Goal: Information Seeking & Learning: Learn about a topic

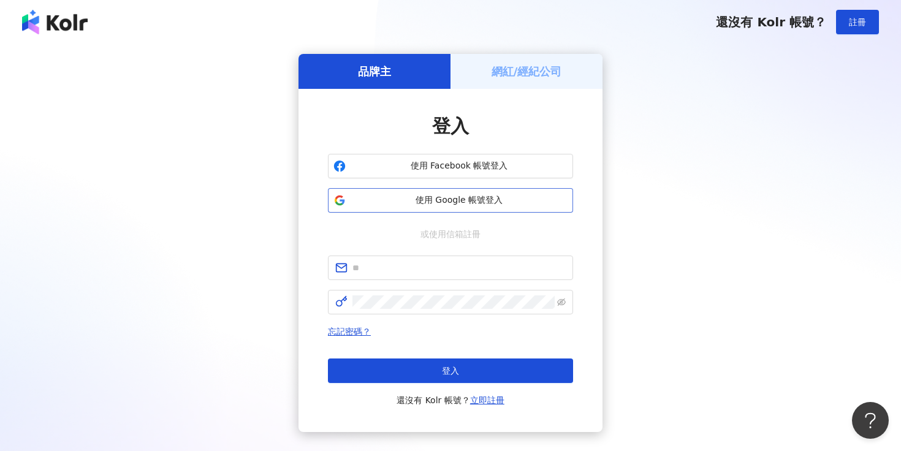
click at [404, 194] on span "使用 Google 帳號登入" at bounding box center [459, 200] width 217 height 12
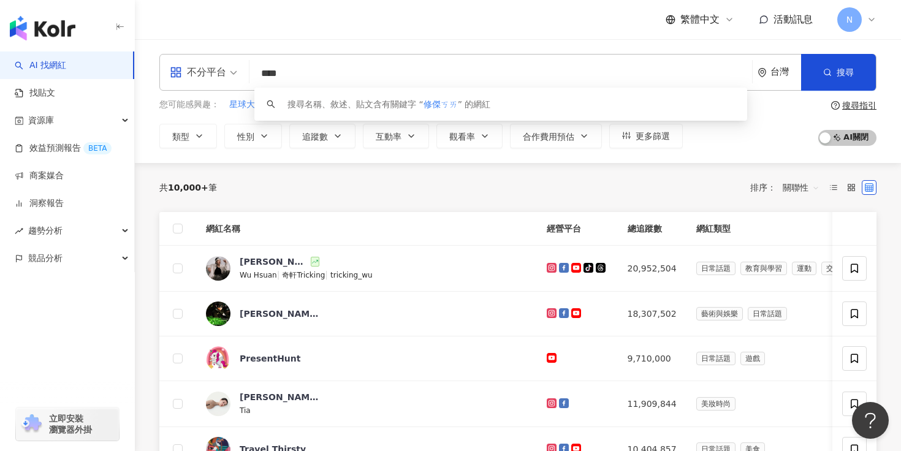
type input "***"
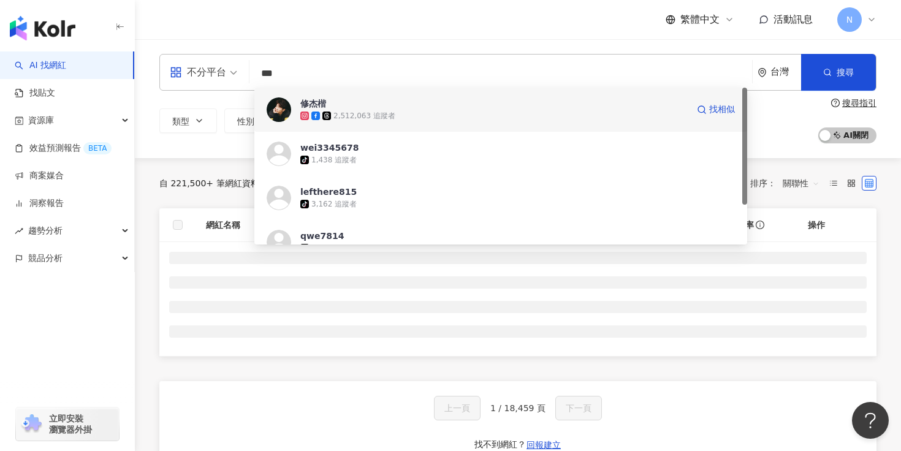
click at [301, 102] on div "修杰楷" at bounding box center [313, 103] width 26 height 12
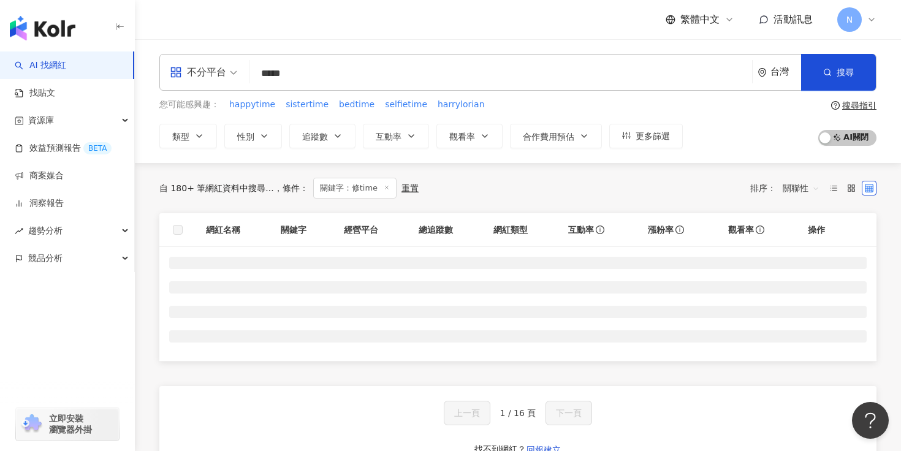
click at [302, 72] on input "*****" at bounding box center [500, 73] width 493 height 23
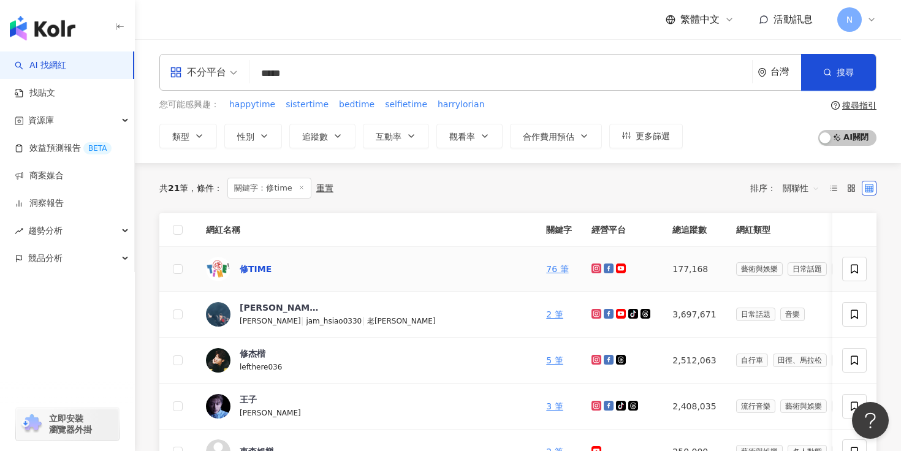
click at [252, 269] on div "修TIME" at bounding box center [256, 269] width 32 height 12
click at [423, 69] on input "*****" at bounding box center [500, 73] width 493 height 23
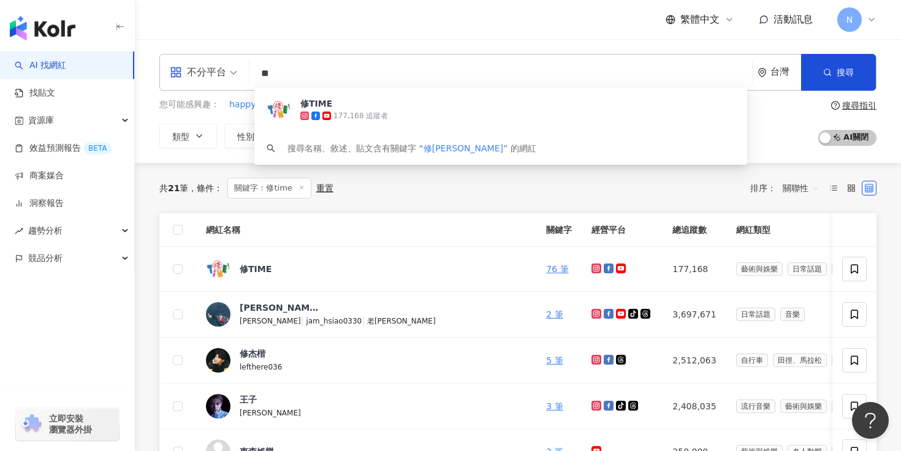
type input "*"
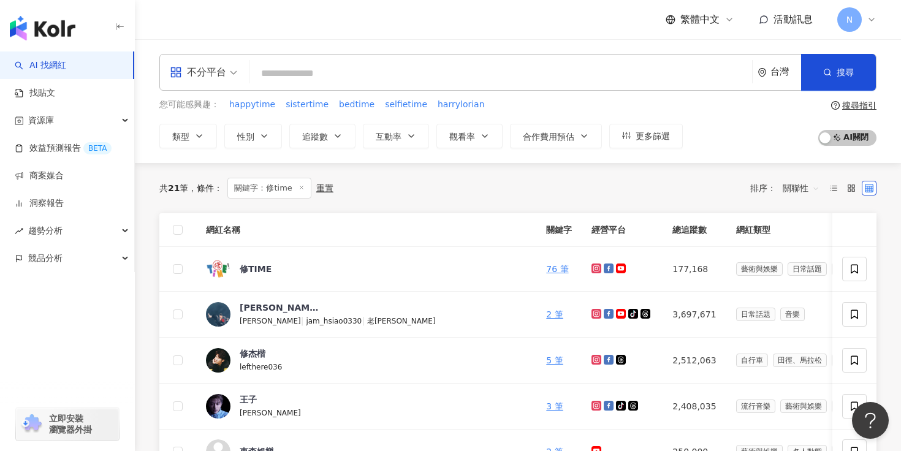
type input "*"
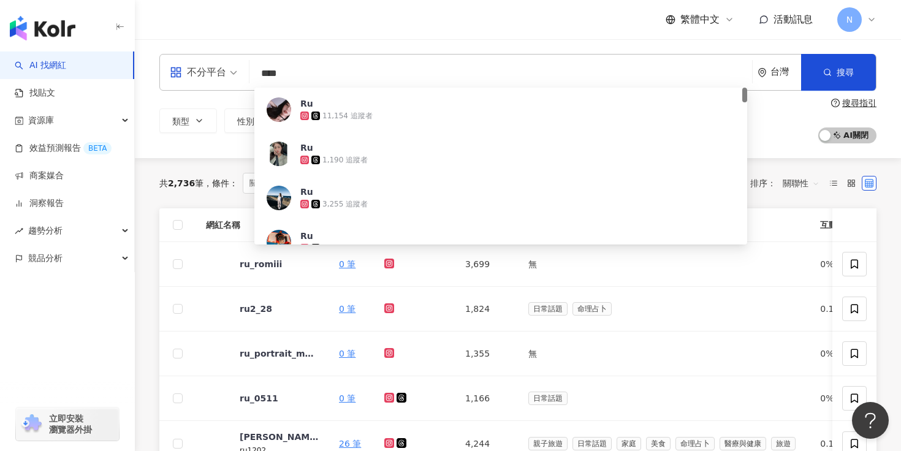
type input "****"
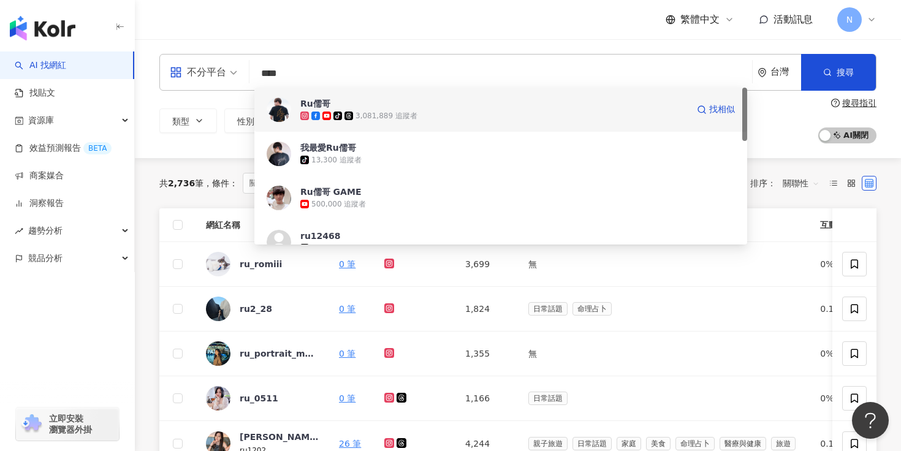
click at [310, 106] on div "Ru儒哥" at bounding box center [315, 103] width 30 height 12
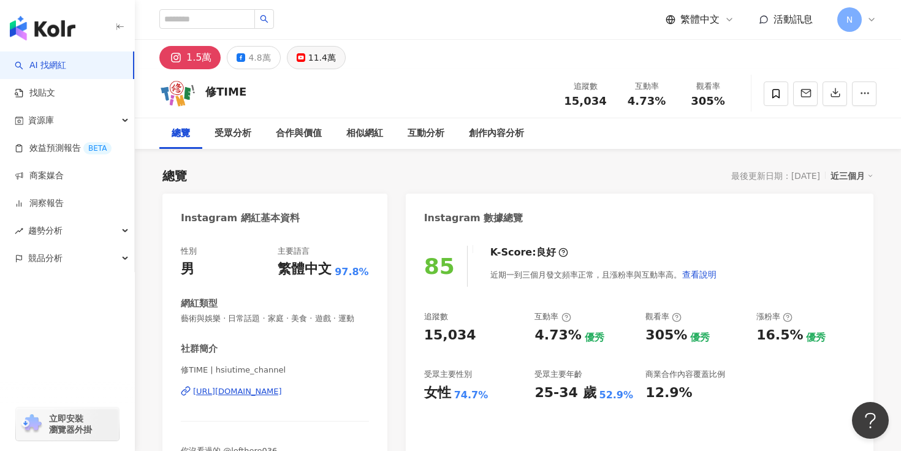
click at [300, 55] on icon at bounding box center [301, 57] width 9 height 9
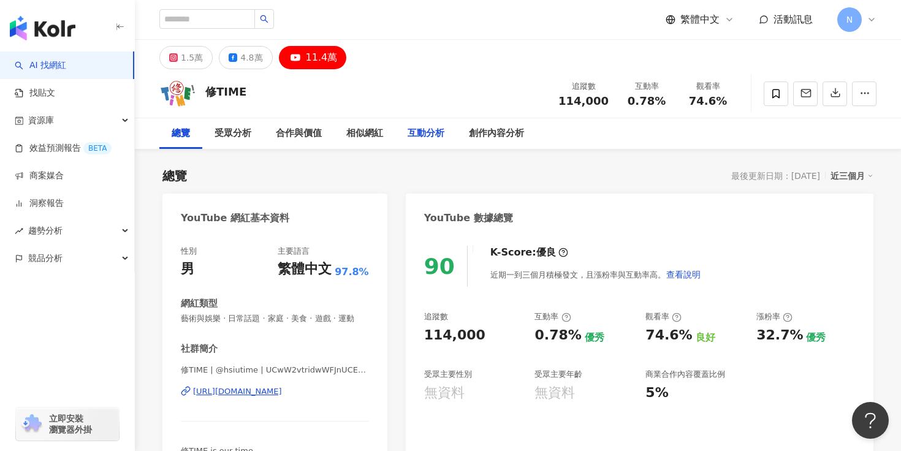
click at [427, 132] on div "互動分析" at bounding box center [426, 133] width 37 height 15
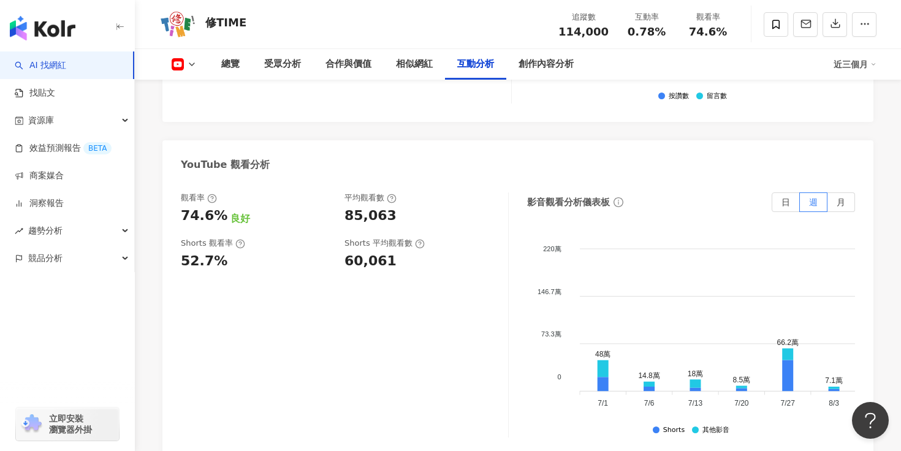
scroll to position [2248, 0]
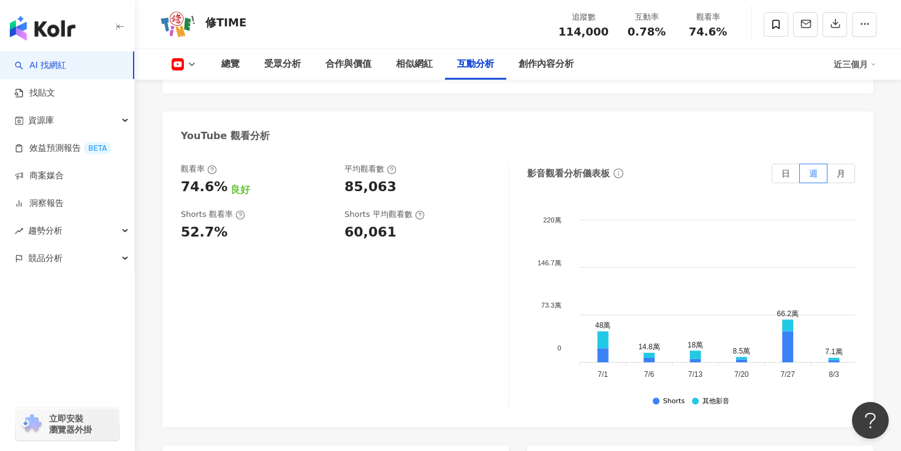
click at [191, 65] on polyline at bounding box center [191, 64] width 5 height 2
click at [205, 85] on button "Instagram" at bounding box center [204, 86] width 74 height 17
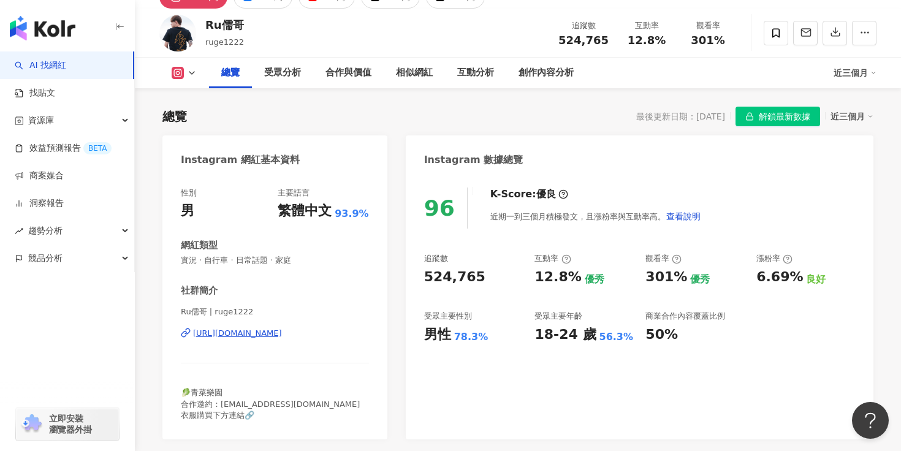
scroll to position [54, 0]
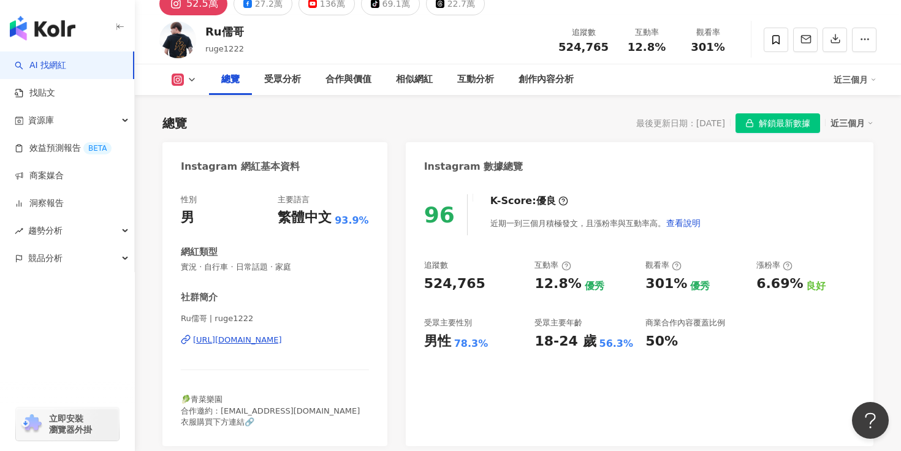
click at [192, 81] on icon at bounding box center [192, 80] width 10 height 10
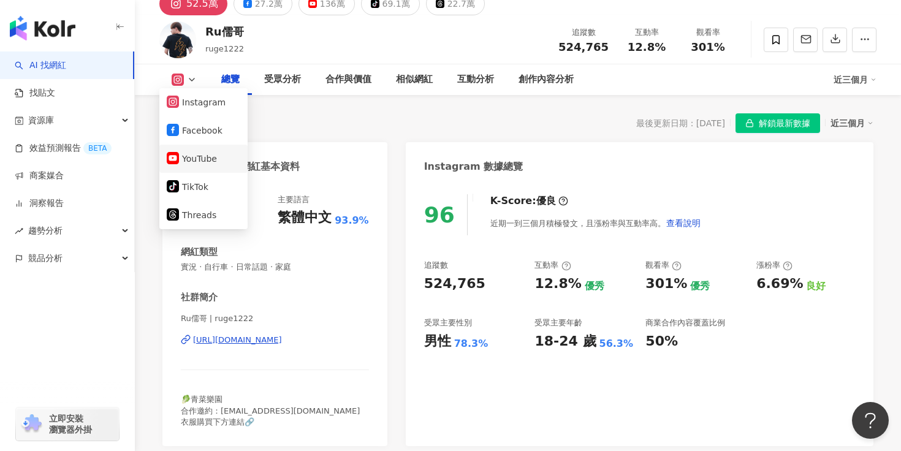
click at [202, 155] on button "YouTube" at bounding box center [204, 158] width 74 height 17
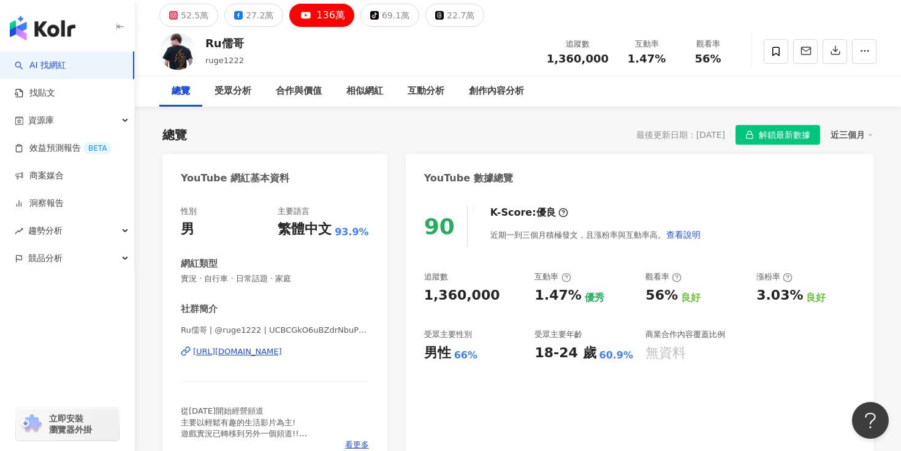
scroll to position [42, 0]
click at [422, 92] on div "互動分析" at bounding box center [426, 92] width 37 height 15
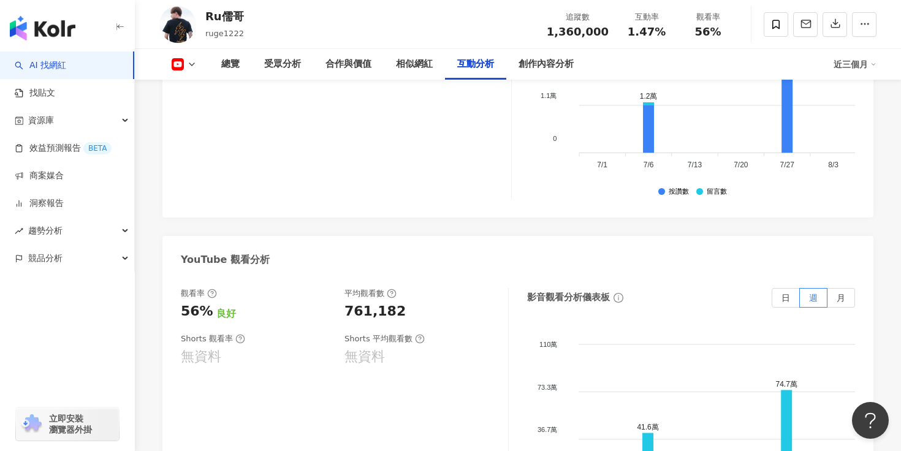
scroll to position [2236, 0]
